Goal: Obtain resource: Obtain resource

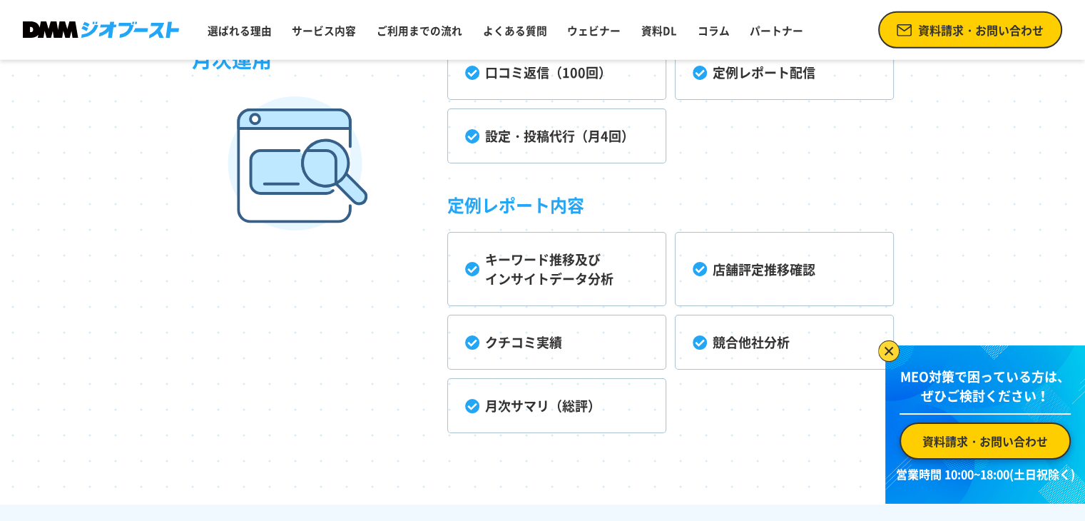
scroll to position [4278, 0]
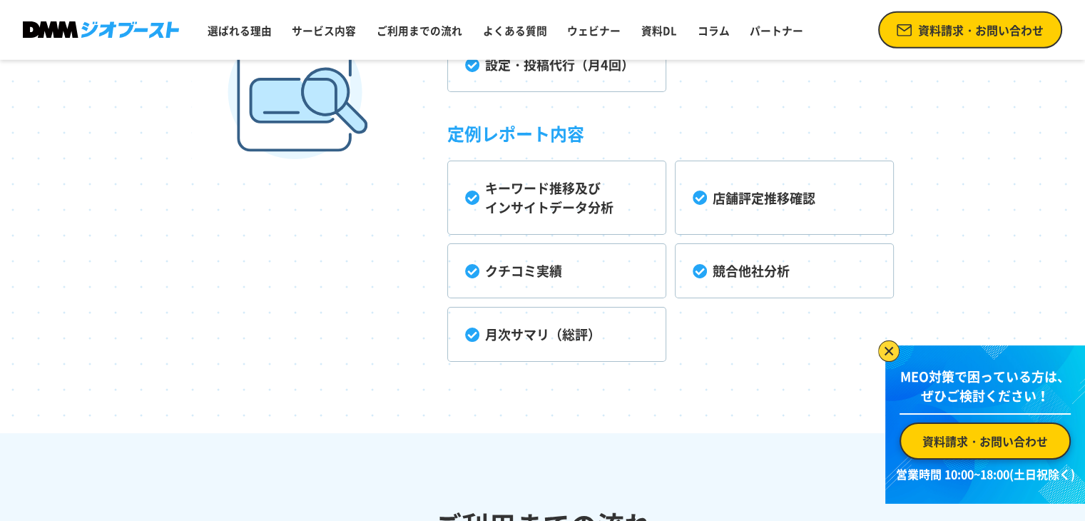
drag, startPoint x: 505, startPoint y: 183, endPoint x: 420, endPoint y: 198, distance: 86.0
click at [420, 198] on div "月次運用 口コミ返信（100回） 定例レポート配信 設定・投稿代行（月4回） 定例レポート内容 キーワード推移及び インサイトデータ分析 店舗評定推移確認 ク…" at bounding box center [543, 150] width 702 height 422
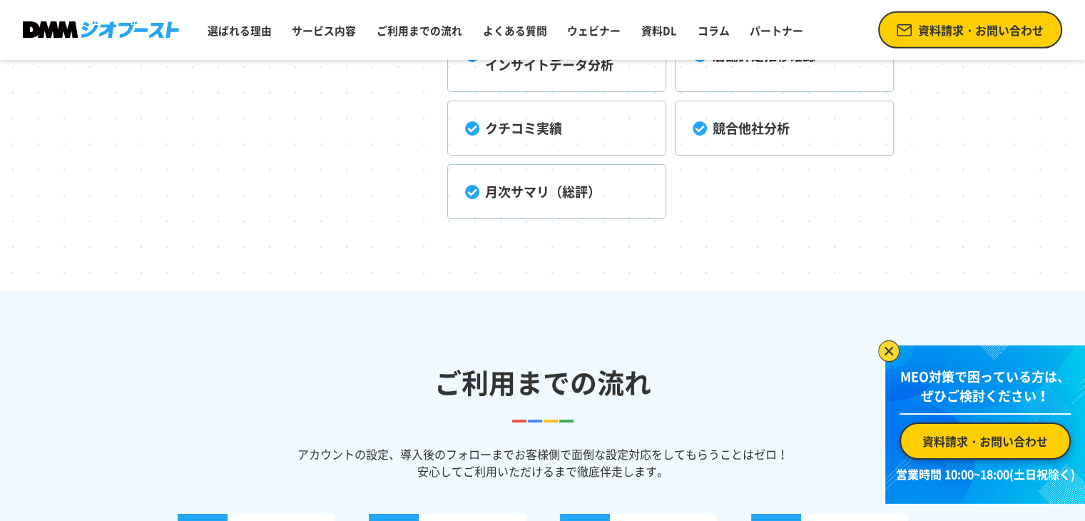
scroll to position [3993, 0]
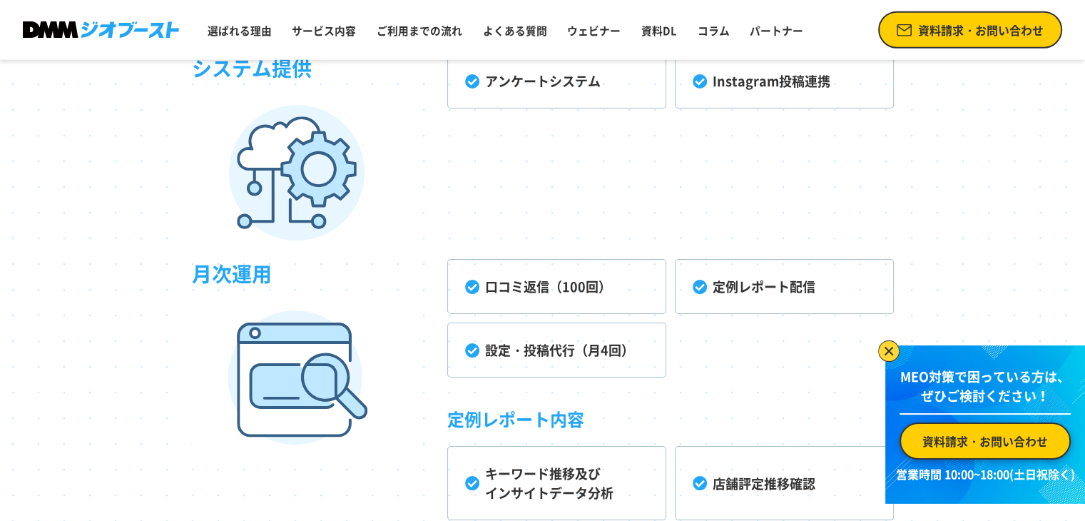
click at [947, 31] on span "資料請求・お問い合わせ" at bounding box center [980, 29] width 125 height 17
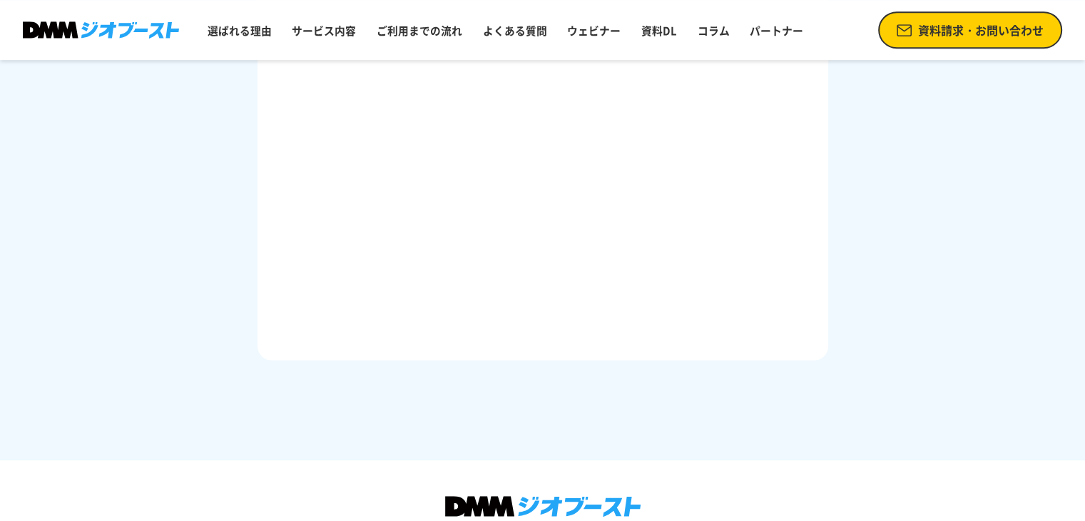
scroll to position [944, 0]
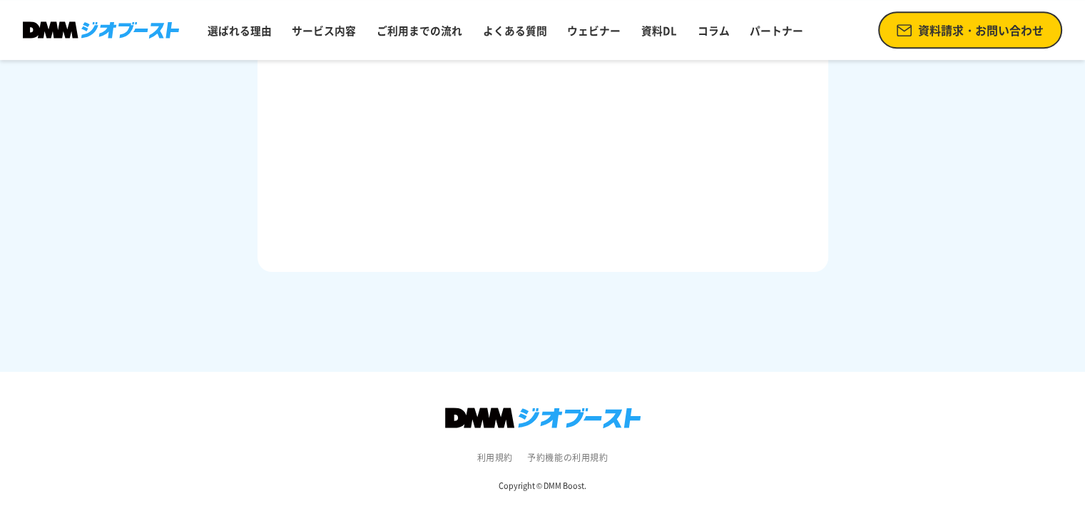
click at [585, 414] on img at bounding box center [542, 417] width 195 height 21
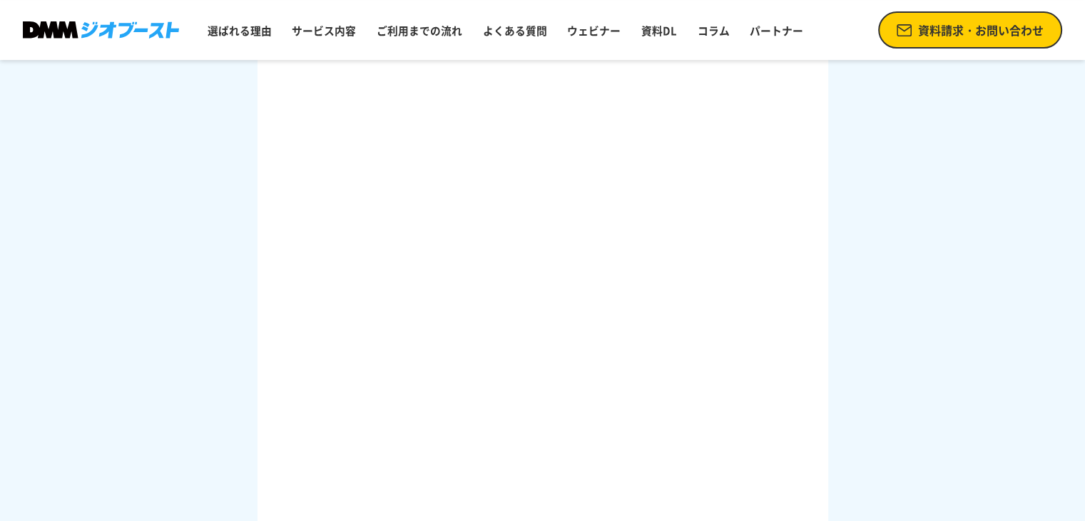
scroll to position [0, 0]
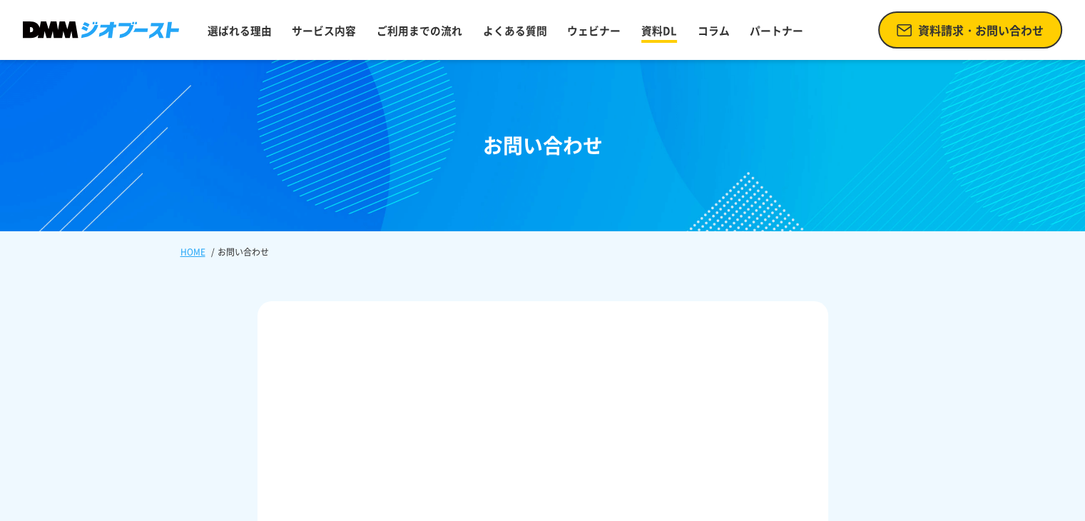
click at [642, 21] on link "資料DL" at bounding box center [658, 30] width 47 height 27
click at [145, 31] on img at bounding box center [101, 29] width 156 height 16
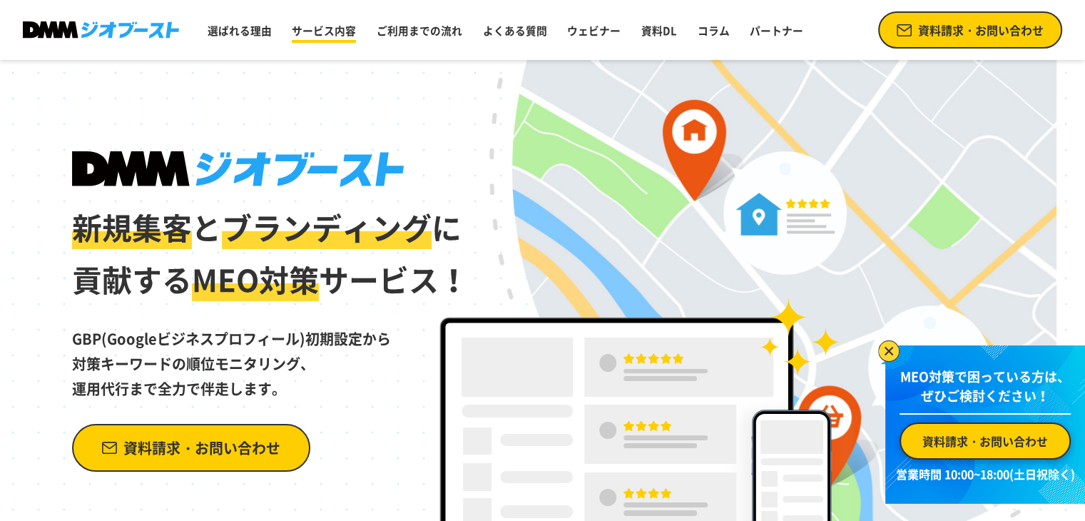
click at [341, 34] on link "サービス内容" at bounding box center [324, 30] width 76 height 27
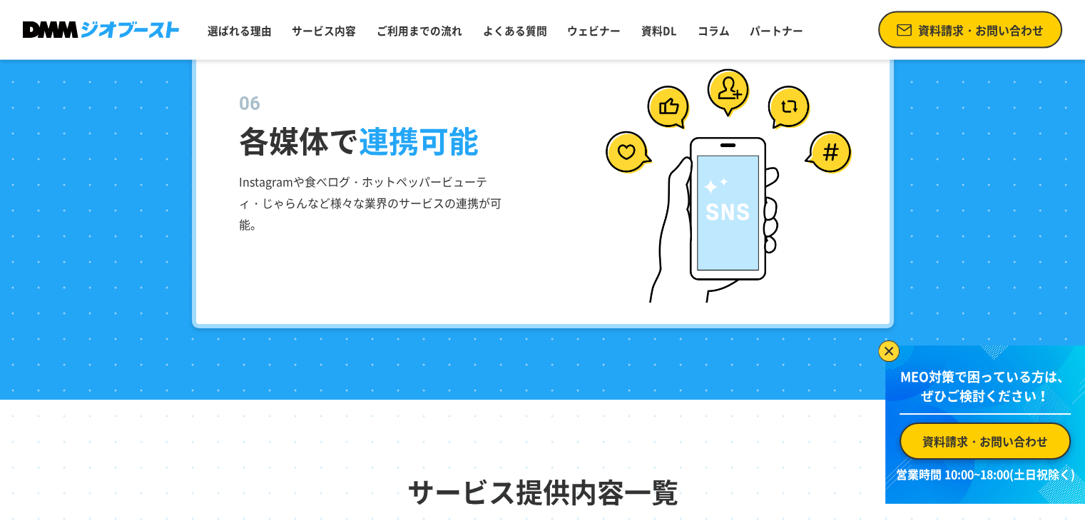
scroll to position [2940, 0]
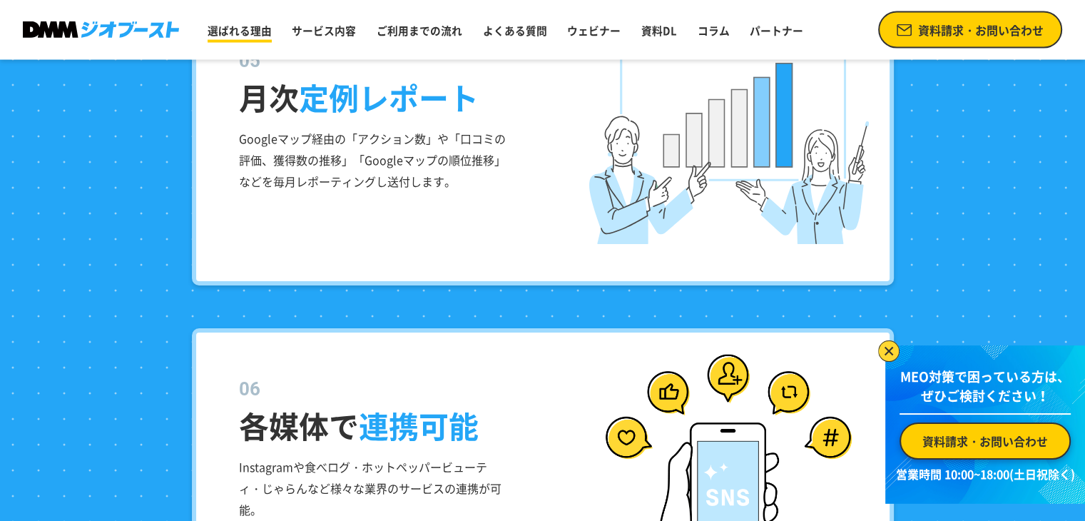
click at [245, 30] on link "選ばれる理由" at bounding box center [240, 30] width 76 height 27
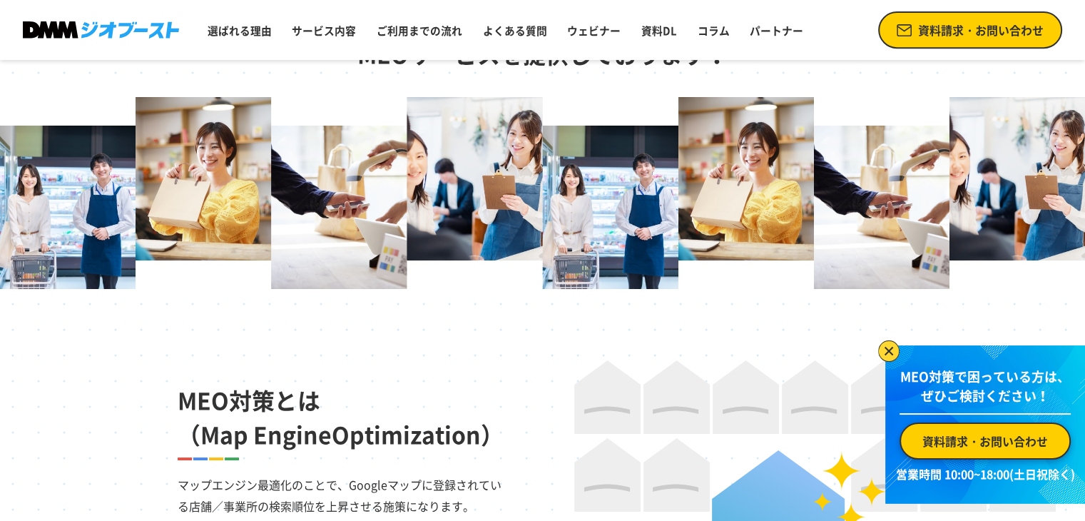
scroll to position [998, 0]
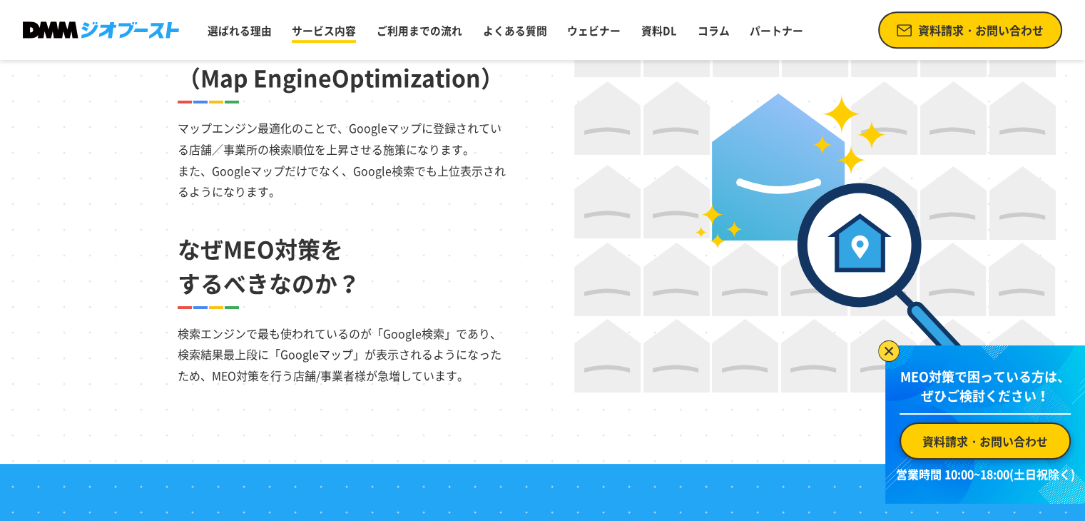
click at [349, 41] on link "サービス内容" at bounding box center [324, 30] width 76 height 27
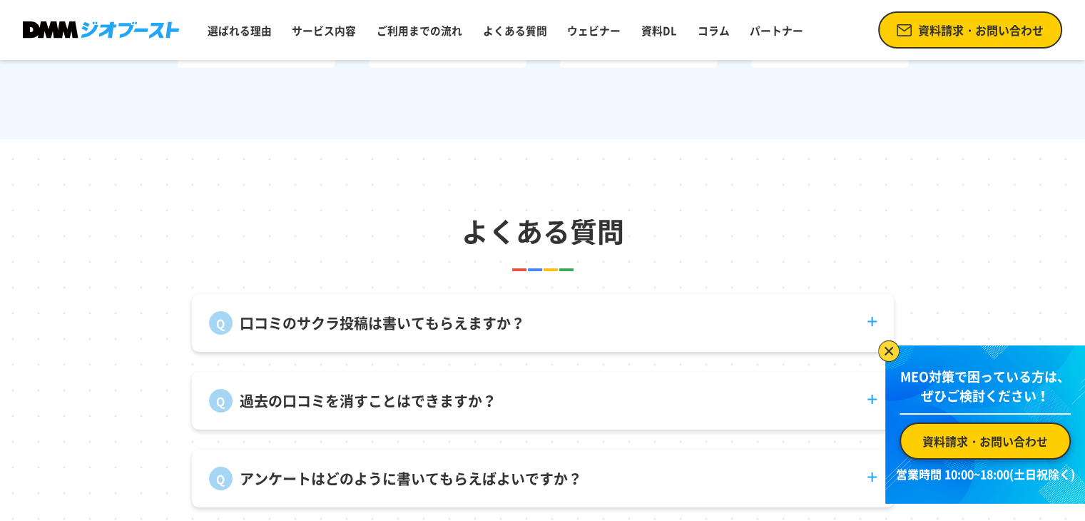
scroll to position [5436, 0]
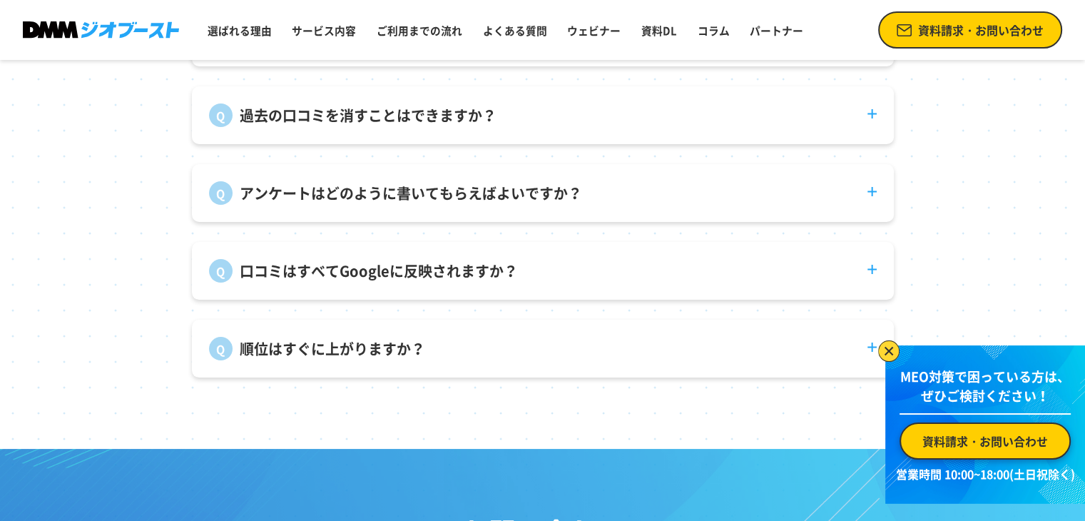
click at [973, 38] on span "資料請求・お問い合わせ" at bounding box center [980, 29] width 125 height 17
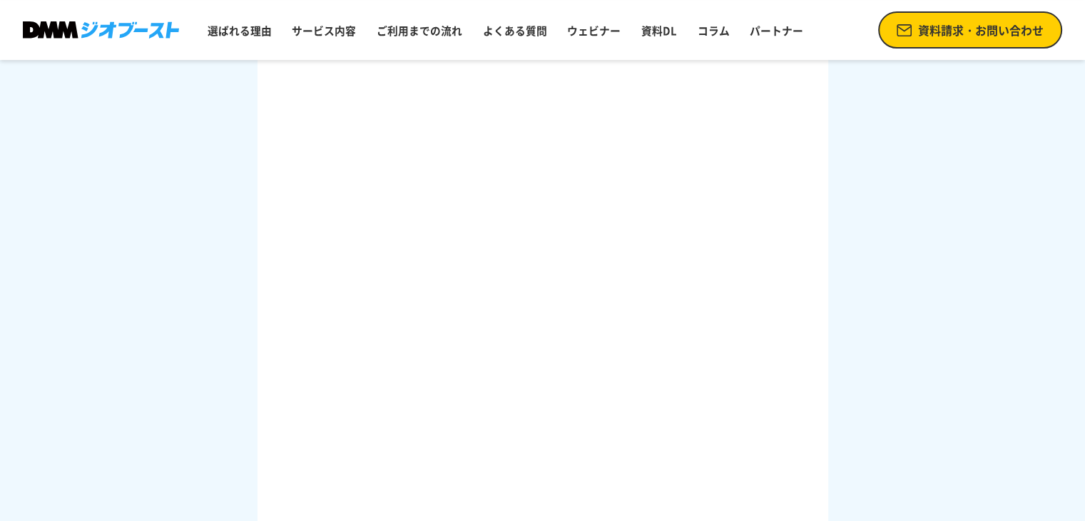
scroll to position [642, 0]
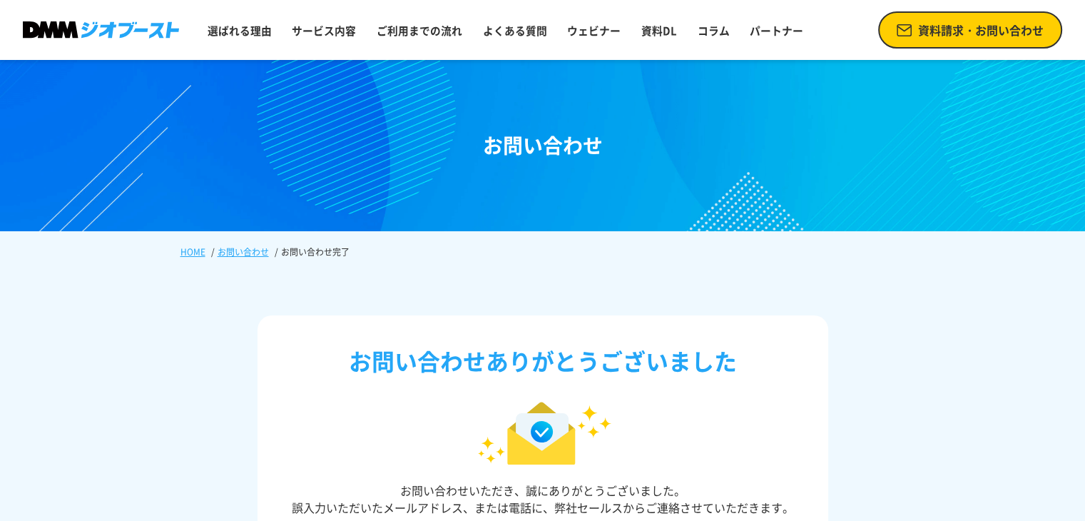
scroll to position [214, 0]
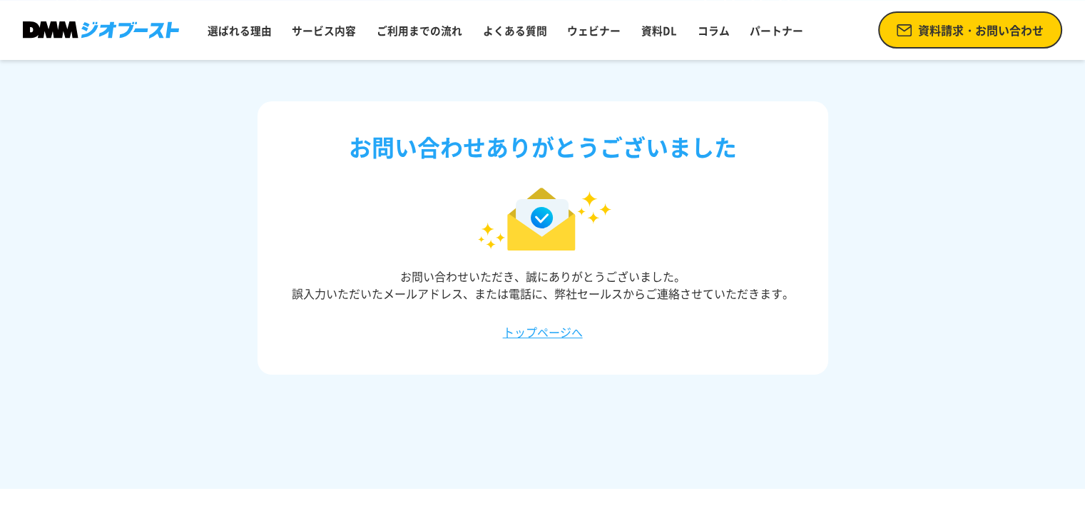
click at [110, 26] on img at bounding box center [101, 29] width 156 height 16
